Goal: Task Accomplishment & Management: Use online tool/utility

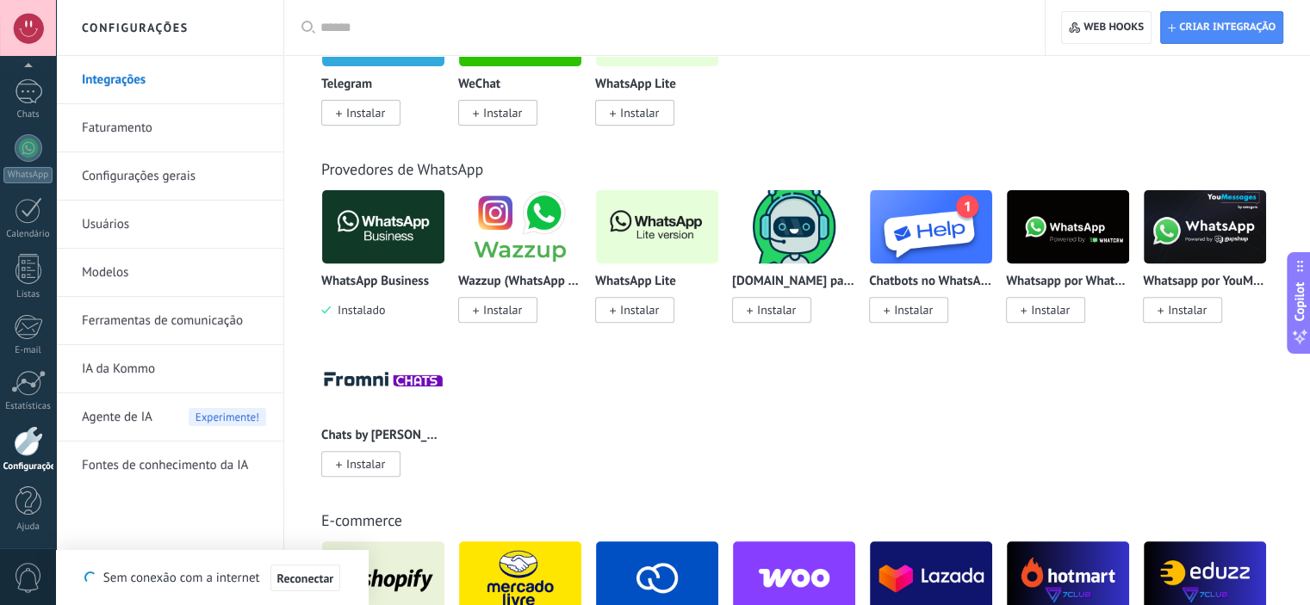
click at [503, 318] on span "Instalar" at bounding box center [502, 310] width 39 height 16
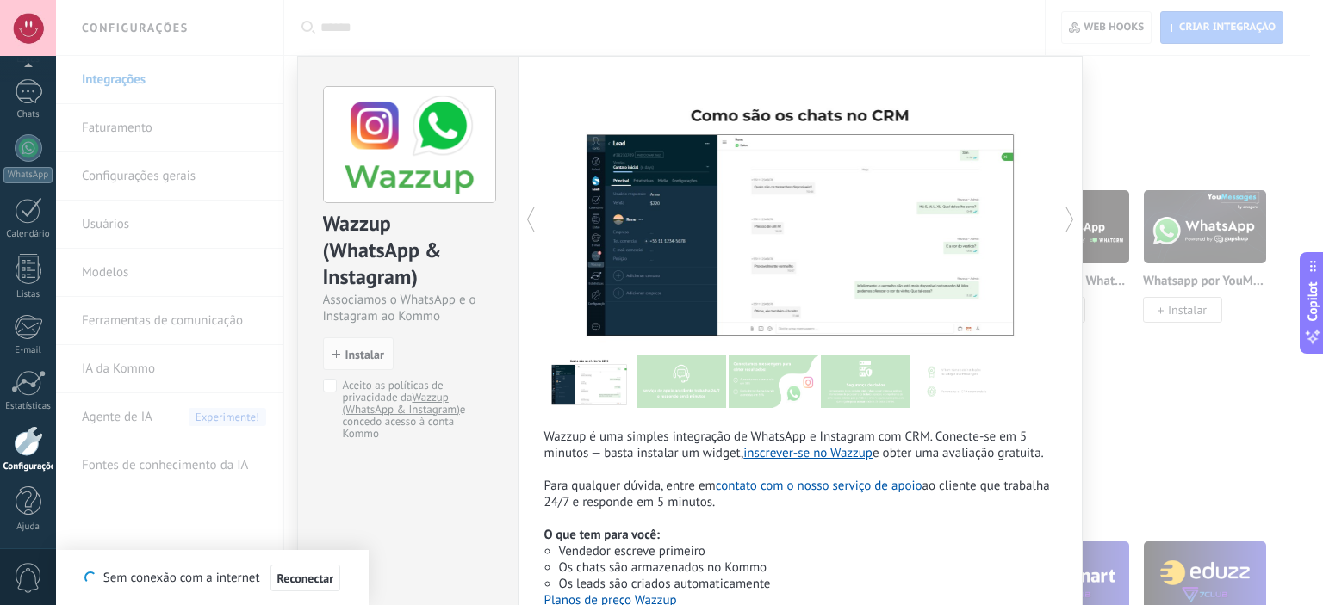
scroll to position [119, 0]
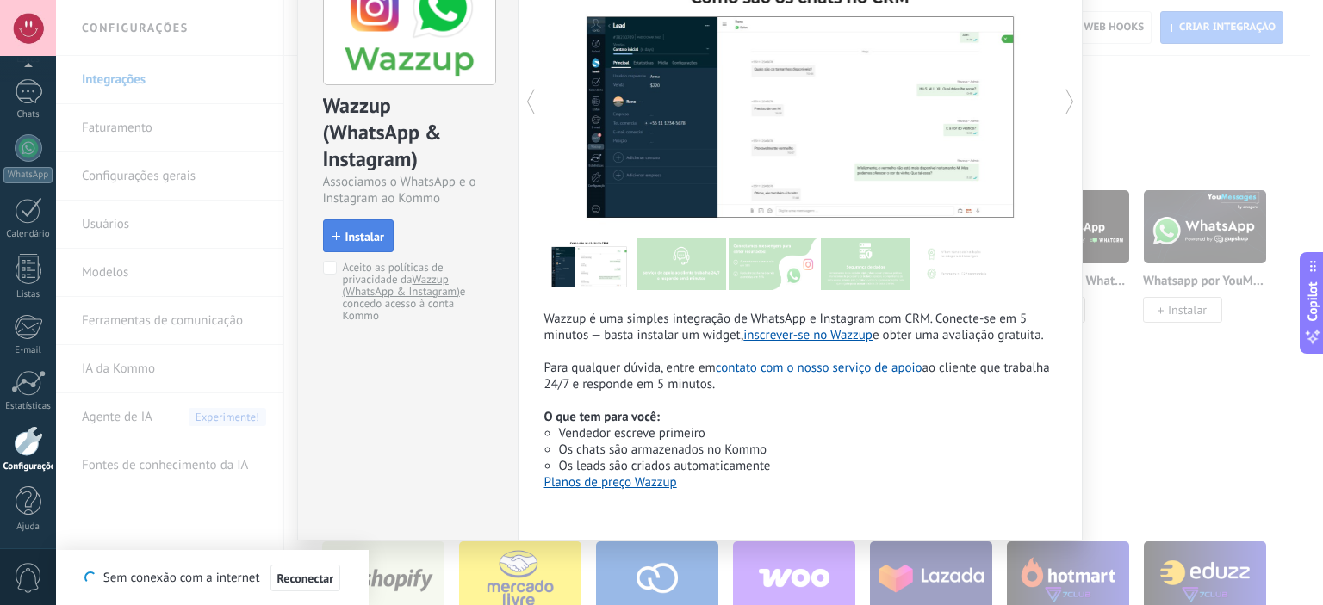
click at [333, 234] on icon "button" at bounding box center [336, 237] width 8 height 8
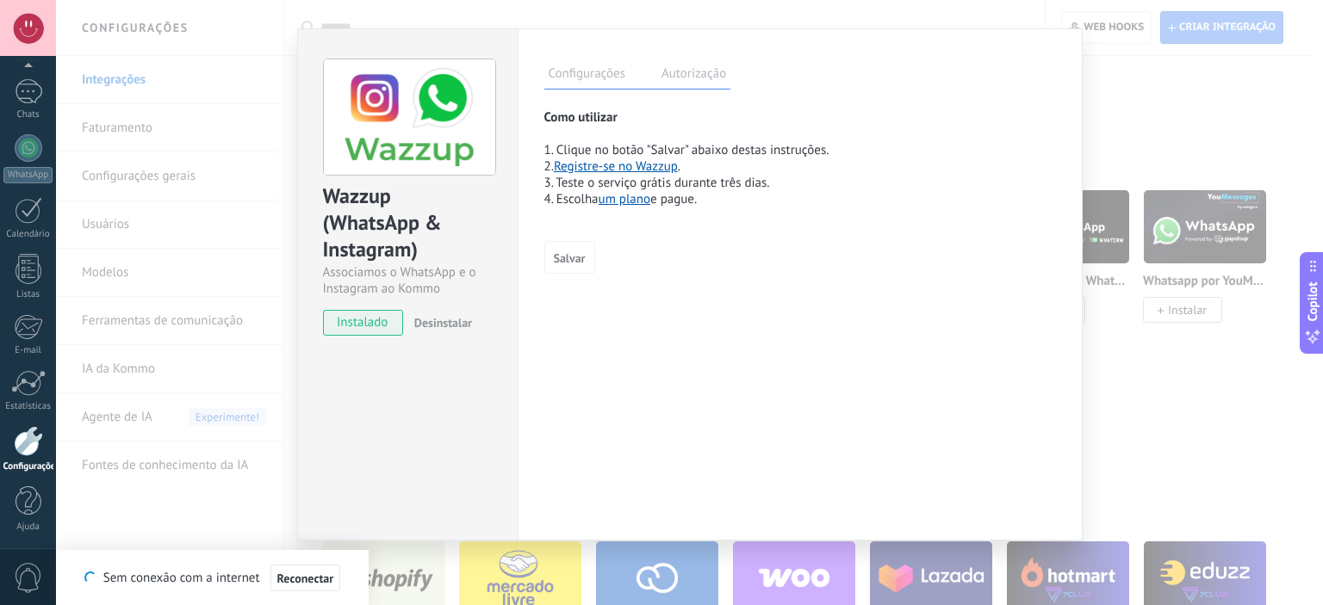
scroll to position [28, 0]
click at [564, 260] on span "Salvar" at bounding box center [570, 258] width 32 height 12
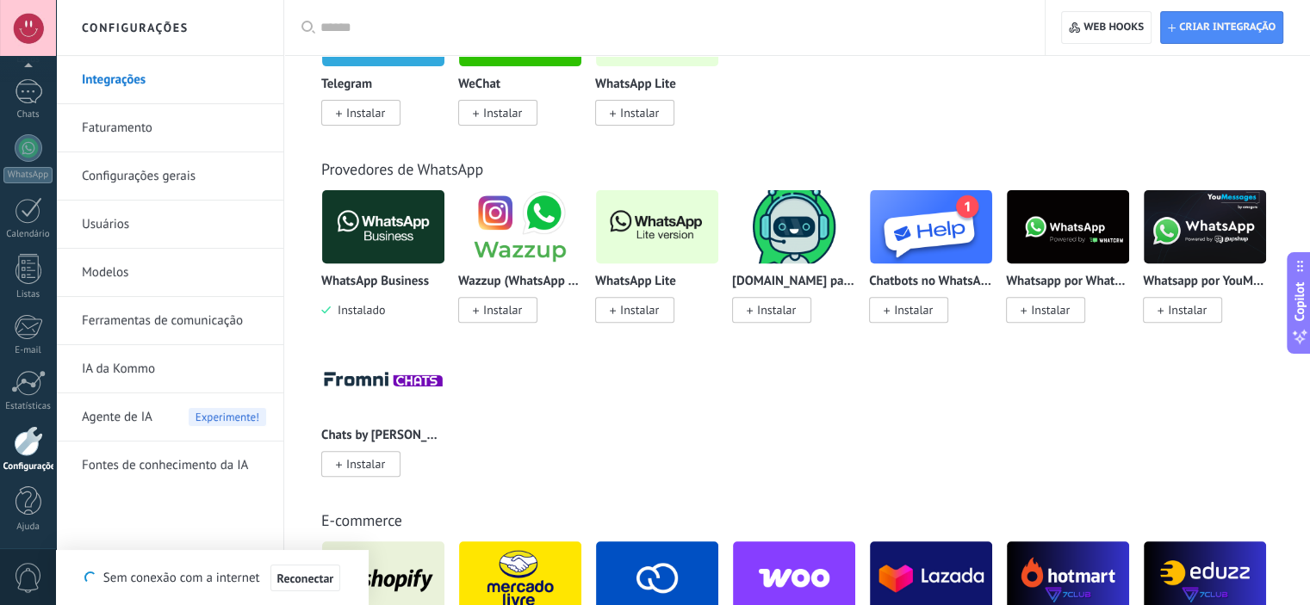
click at [512, 312] on span "Instalar" at bounding box center [502, 310] width 39 height 16
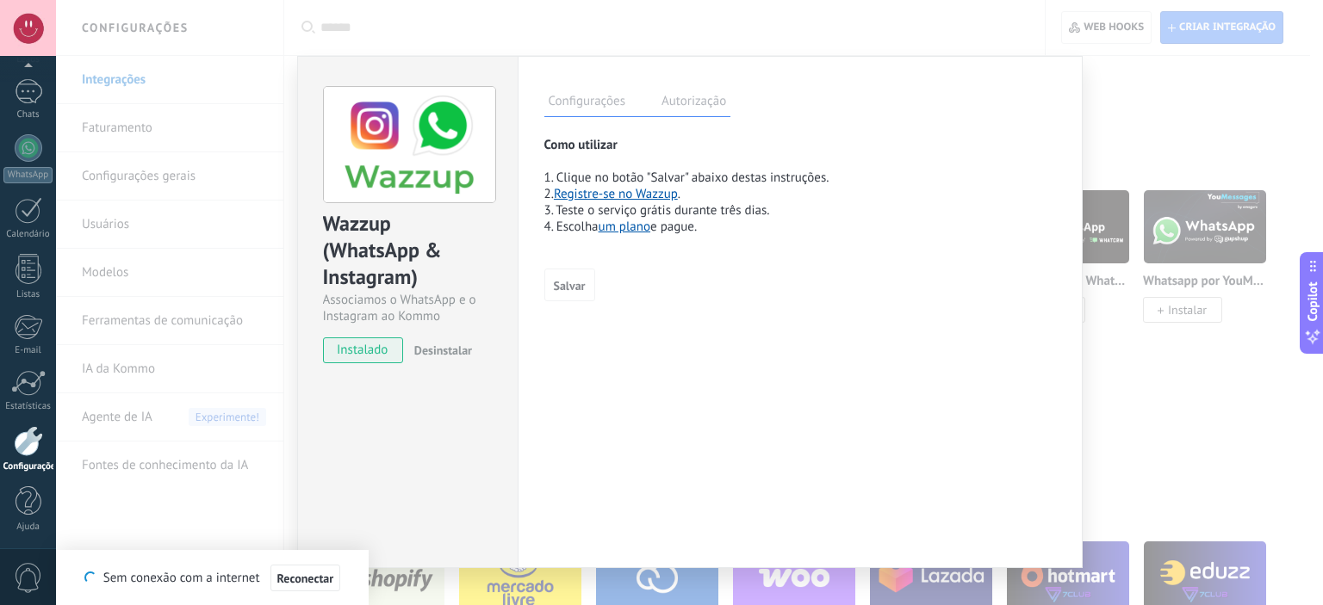
click at [666, 92] on label "Autorização" at bounding box center [693, 103] width 73 height 25
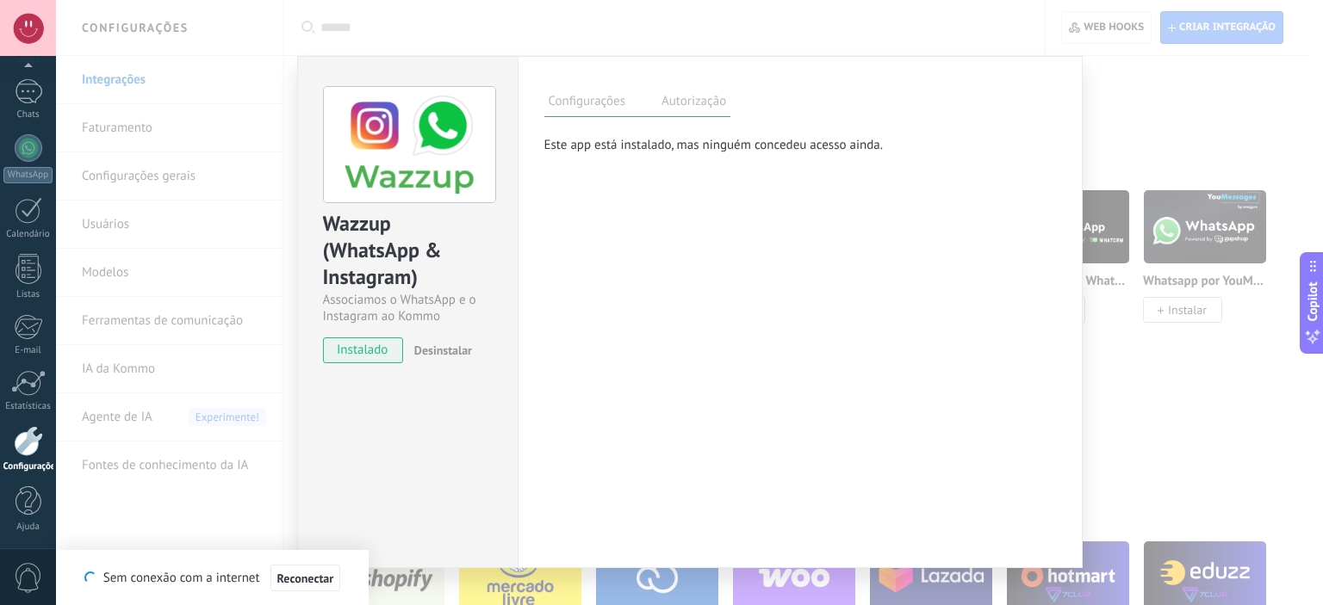
click at [605, 102] on label "Configurações" at bounding box center [586, 103] width 85 height 25
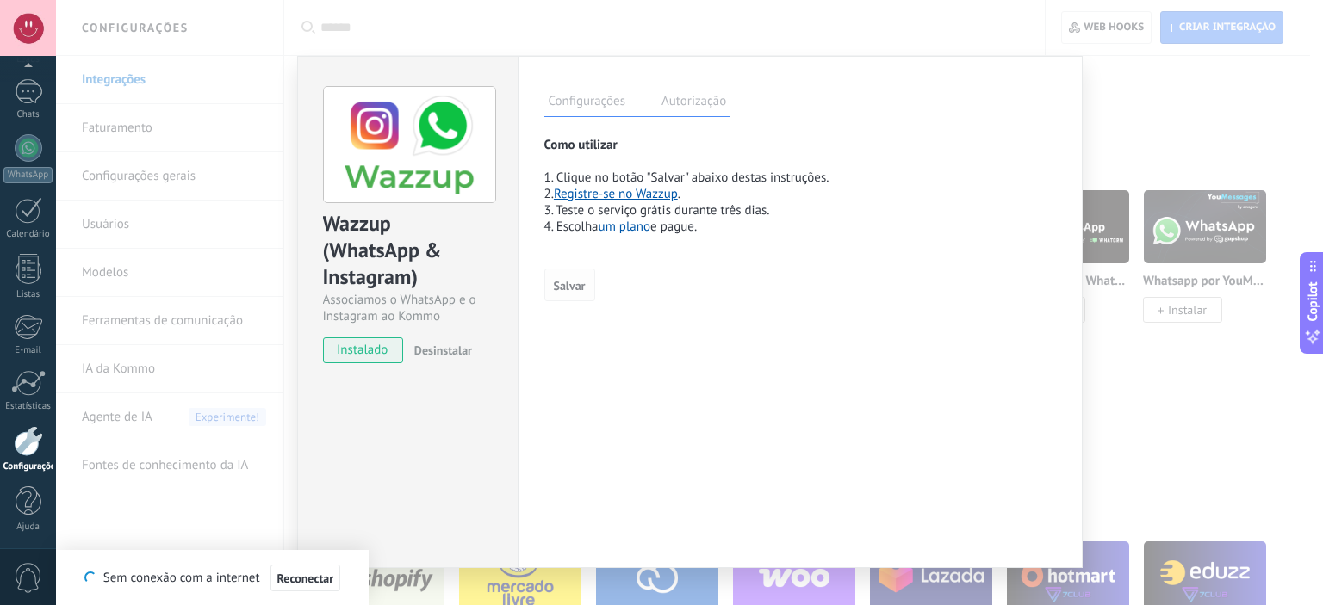
click at [574, 284] on span "Salvar" at bounding box center [570, 286] width 32 height 12
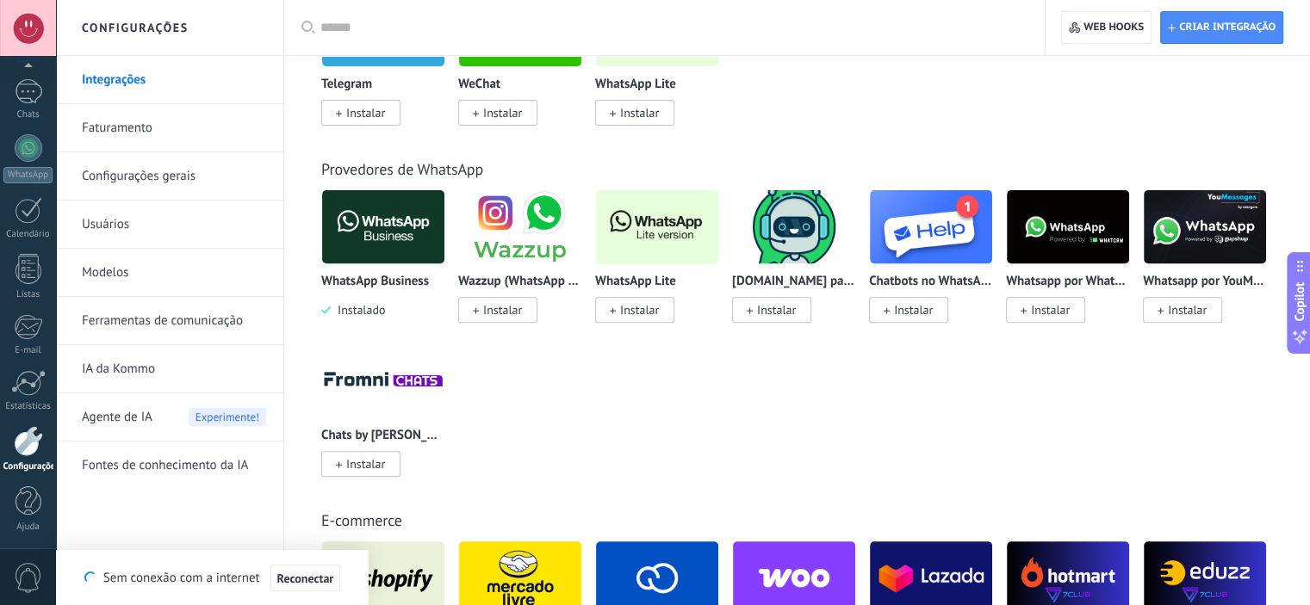
click at [495, 306] on span "Instalar" at bounding box center [502, 310] width 39 height 16
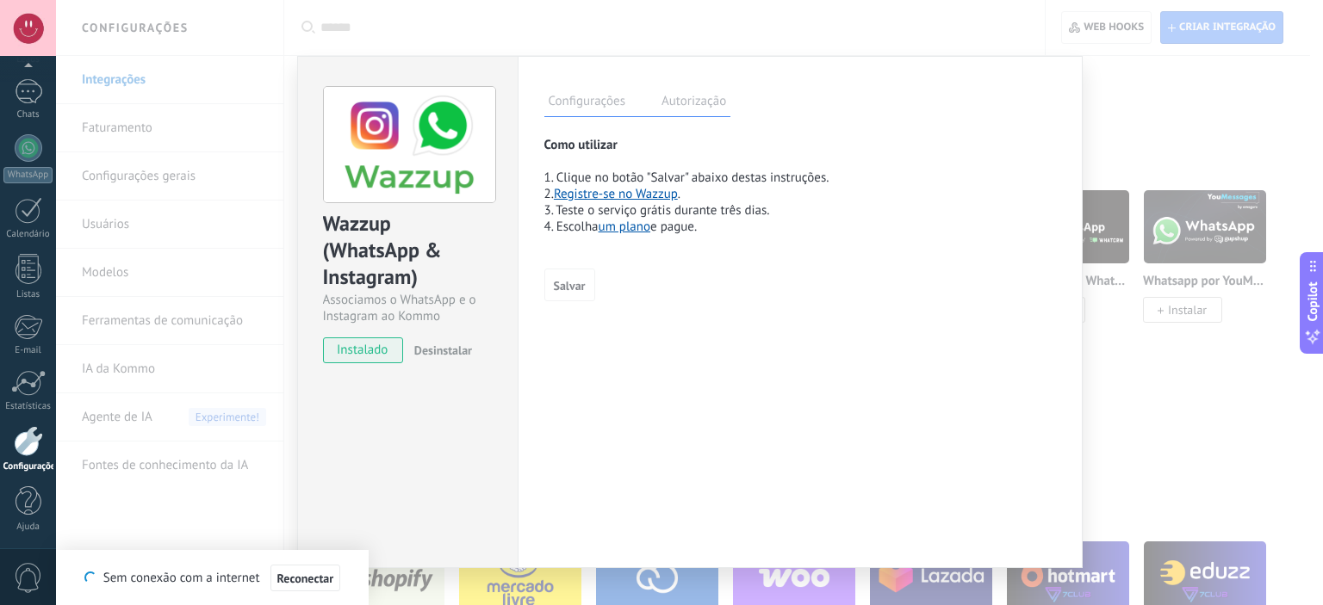
click at [610, 194] on link "Registre-se no Wazzup" at bounding box center [616, 194] width 124 height 16
